Goal: Navigation & Orientation: Find specific page/section

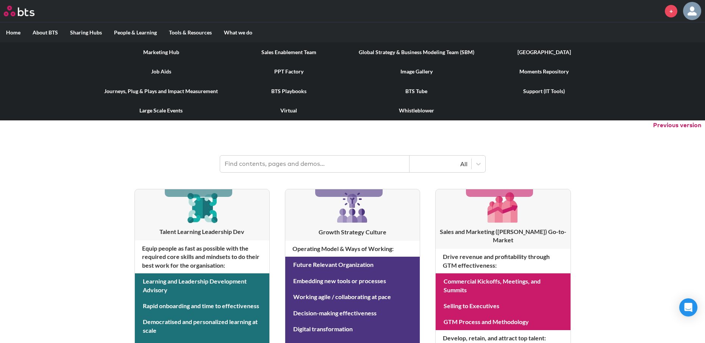
click at [167, 51] on link "Marketing Hub" at bounding box center [161, 52] width 128 height 20
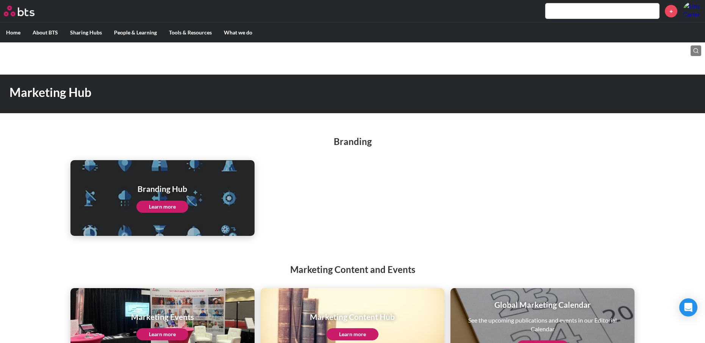
click at [163, 207] on link "Learn more" at bounding box center [162, 207] width 52 height 12
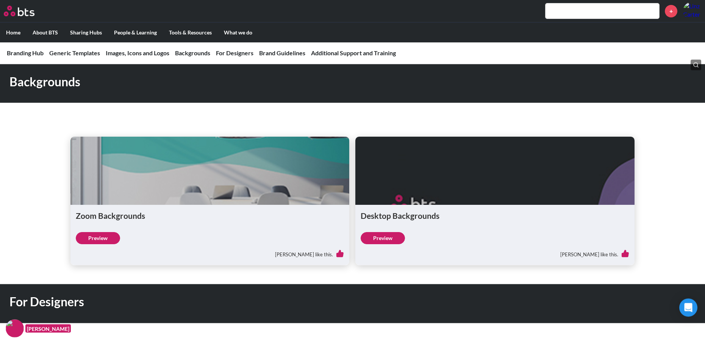
scroll to position [732, 0]
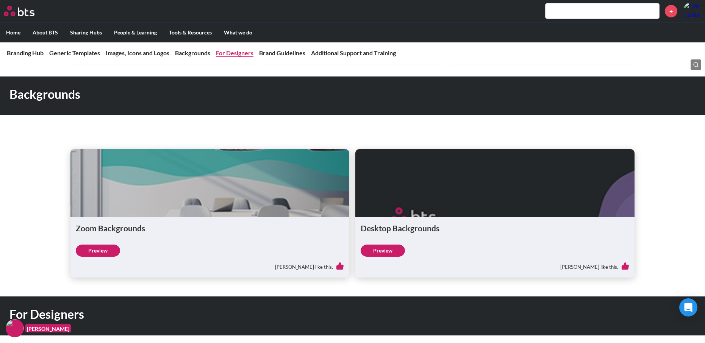
click at [235, 53] on link "For Designers" at bounding box center [234, 52] width 37 height 7
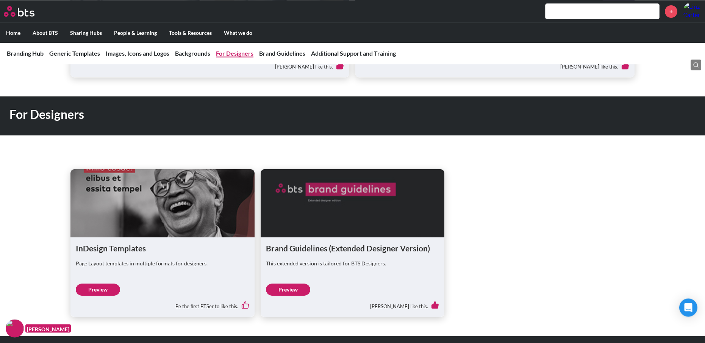
scroll to position [933, 0]
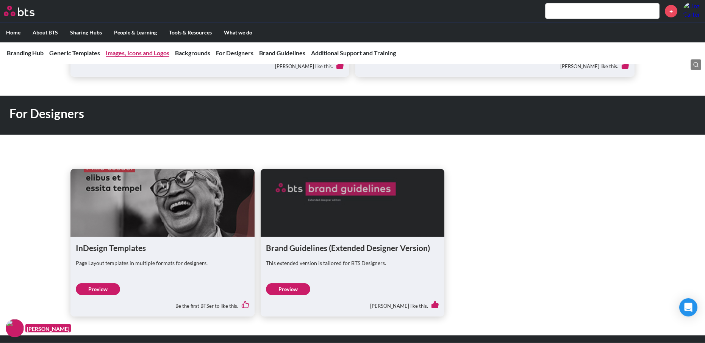
click at [162, 55] on link "Images, Icons and Logos" at bounding box center [138, 52] width 64 height 7
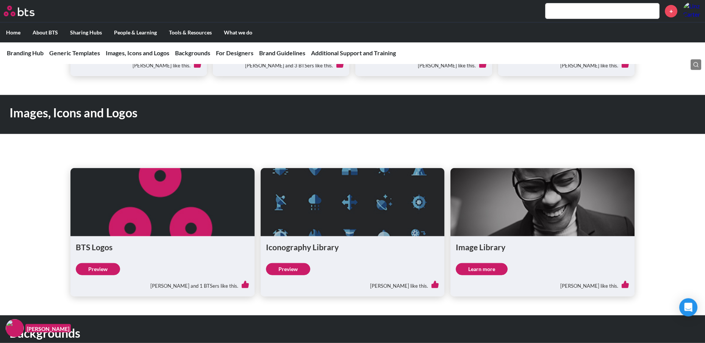
scroll to position [493, 0]
